Goal: Task Accomplishment & Management: Manage account settings

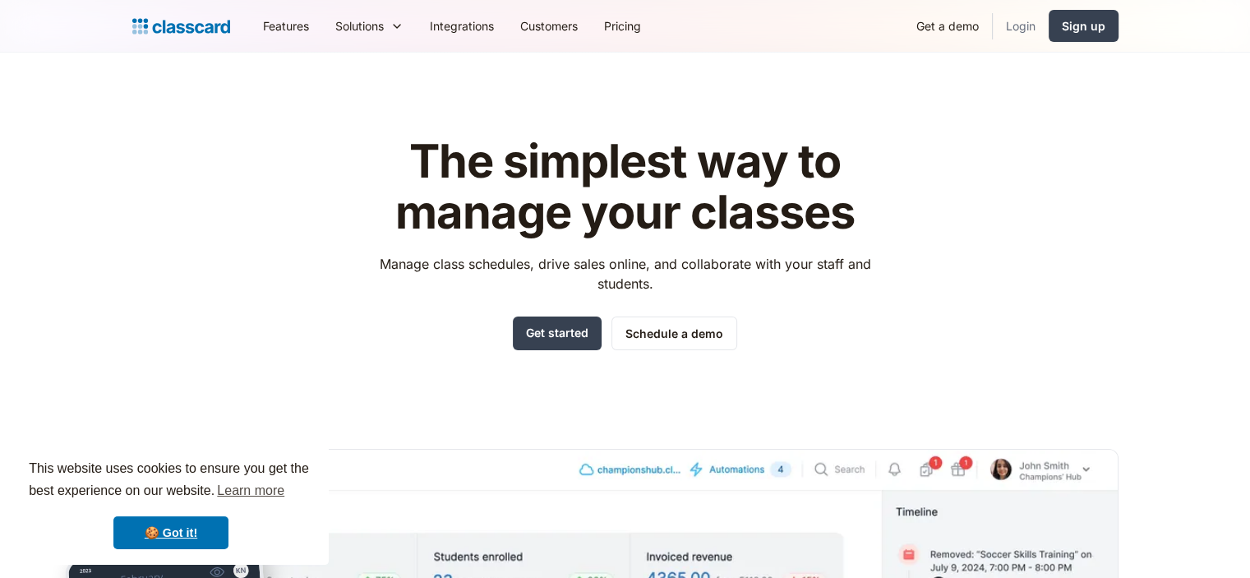
click at [1007, 15] on link "Login" at bounding box center [1021, 25] width 56 height 37
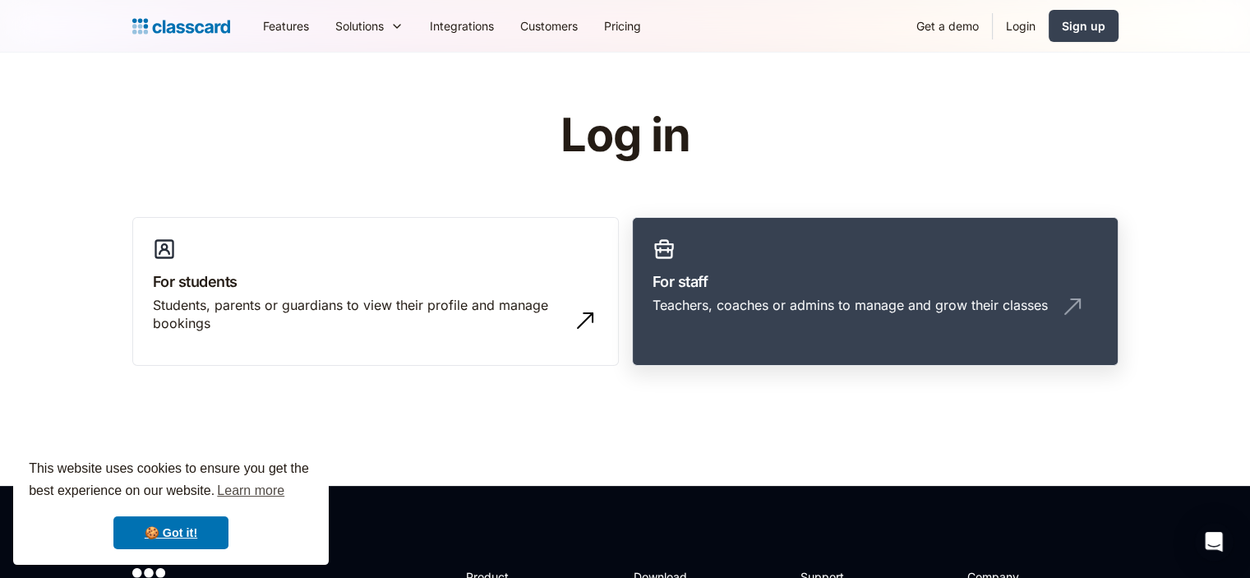
click at [714, 326] on div "Teachers, coaches or admins to manage and grow their classes" at bounding box center [876, 311] width 446 height 31
